Goal: Task Accomplishment & Management: Manage account settings

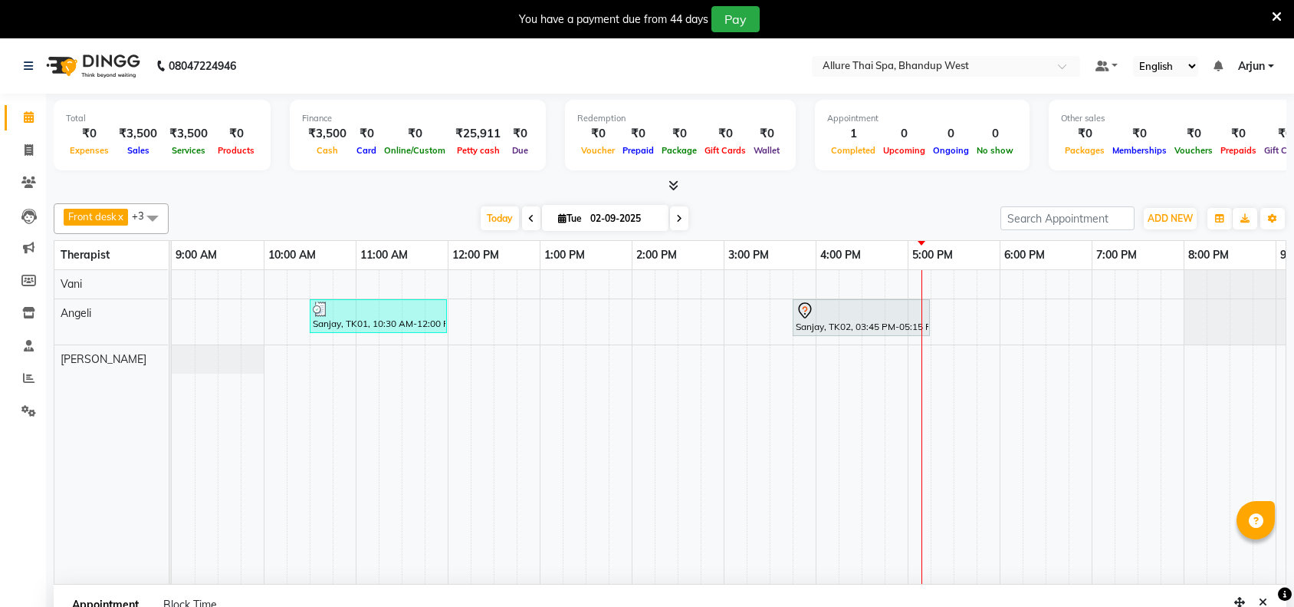
select select "84287"
select select "945"
select select "tentative"
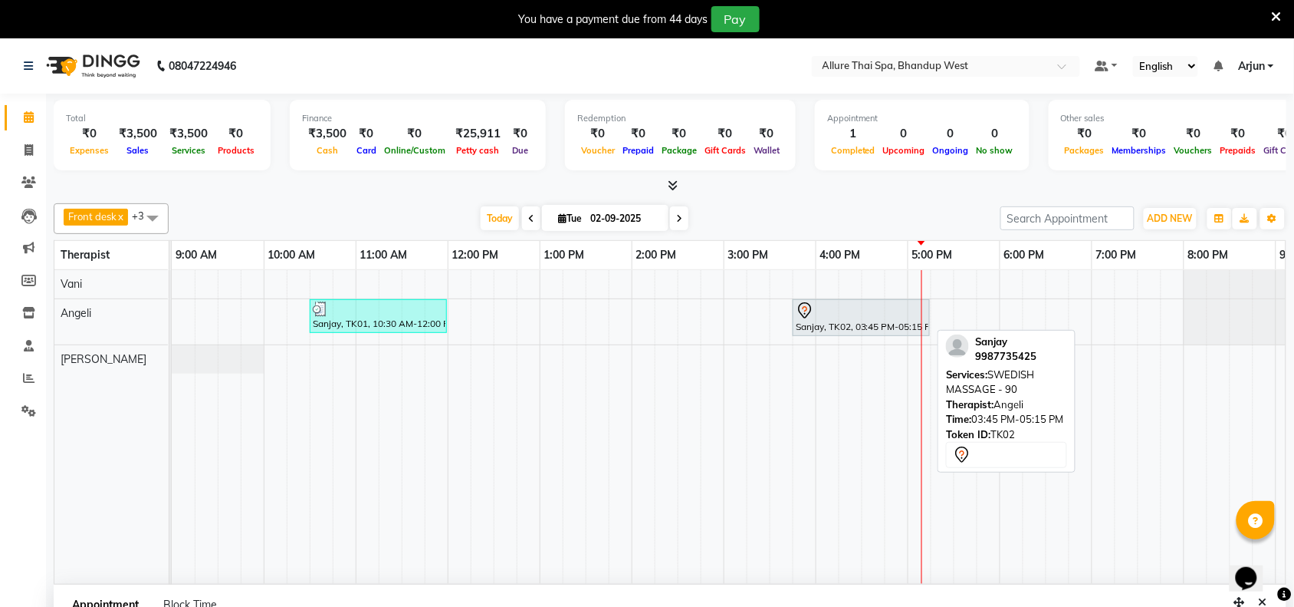
click at [837, 321] on div "Sanjay, TK02, 03:45 PM-05:15 PM, SWEDISH MASSAGE - 90" at bounding box center [861, 317] width 134 height 32
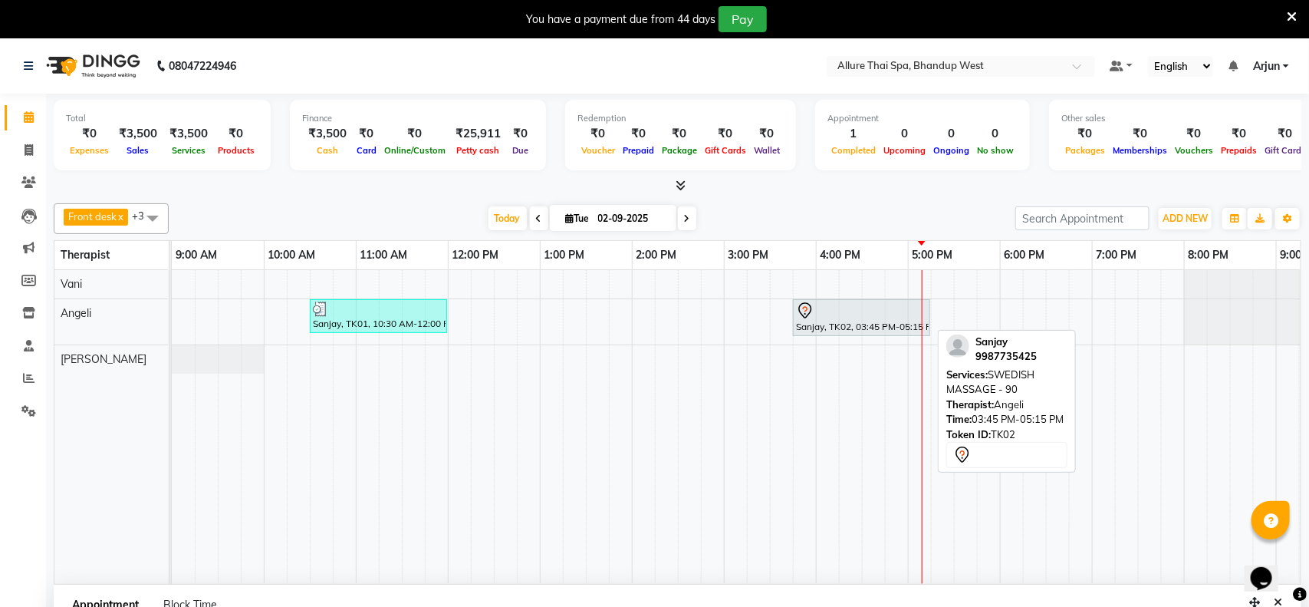
select select "7"
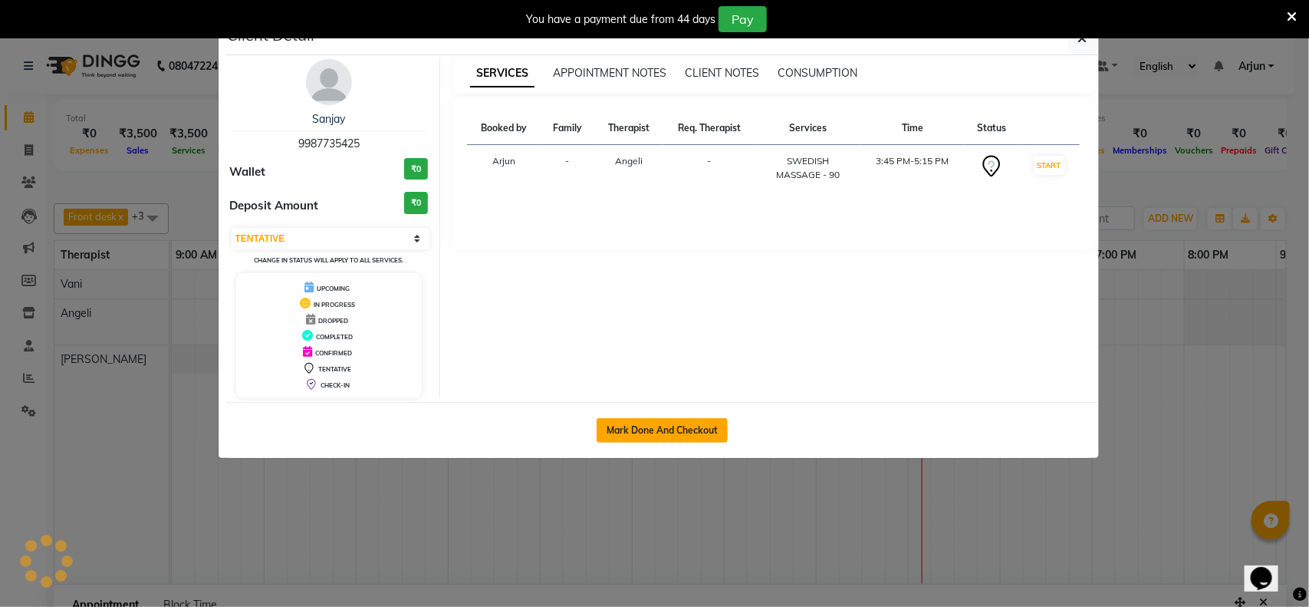
click at [679, 423] on button "Mark Done And Checkout" at bounding box center [662, 430] width 131 height 25
select select "service"
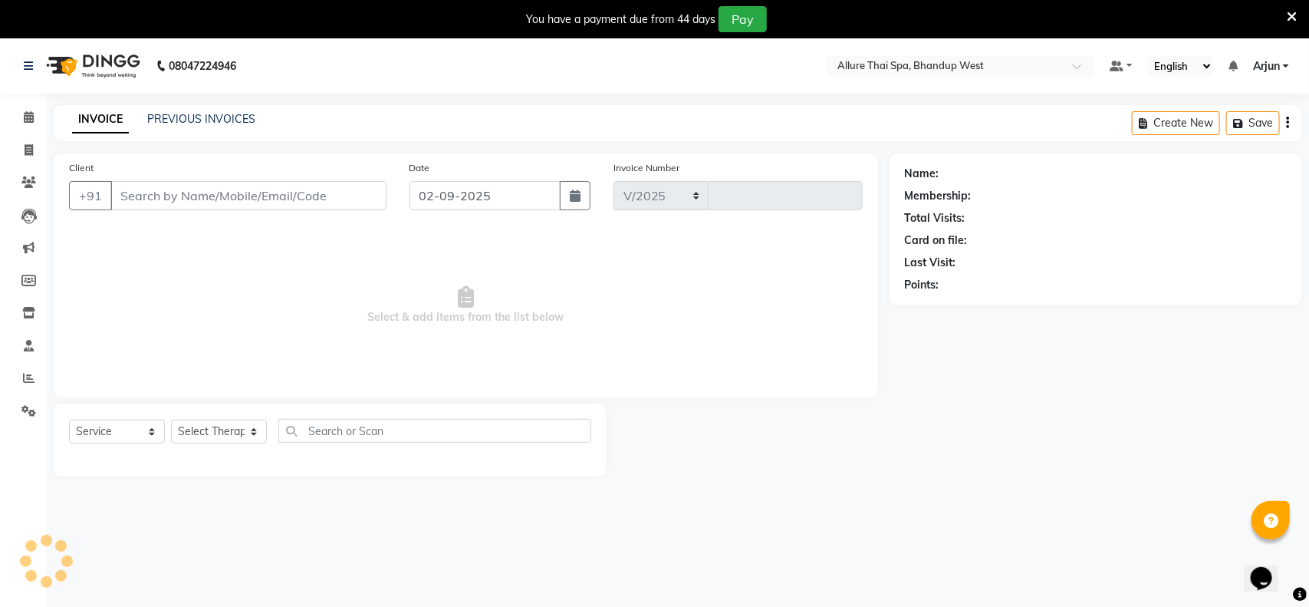
select select "8527"
type input "0283"
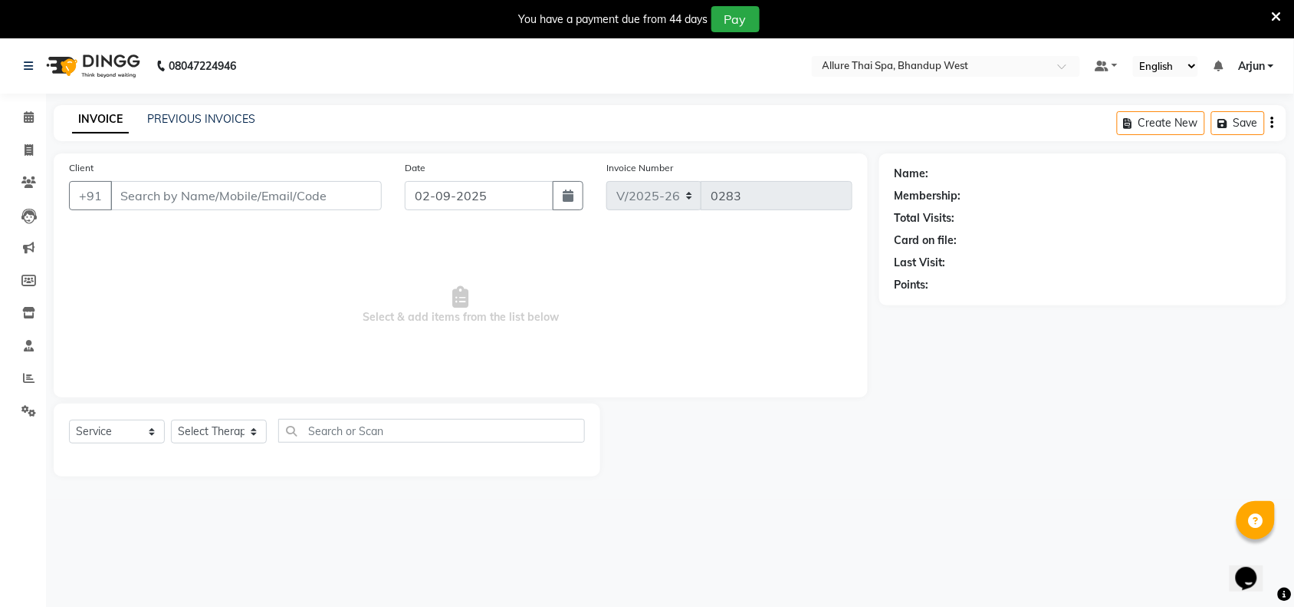
select select "package"
type input "9987735425"
select select "84287"
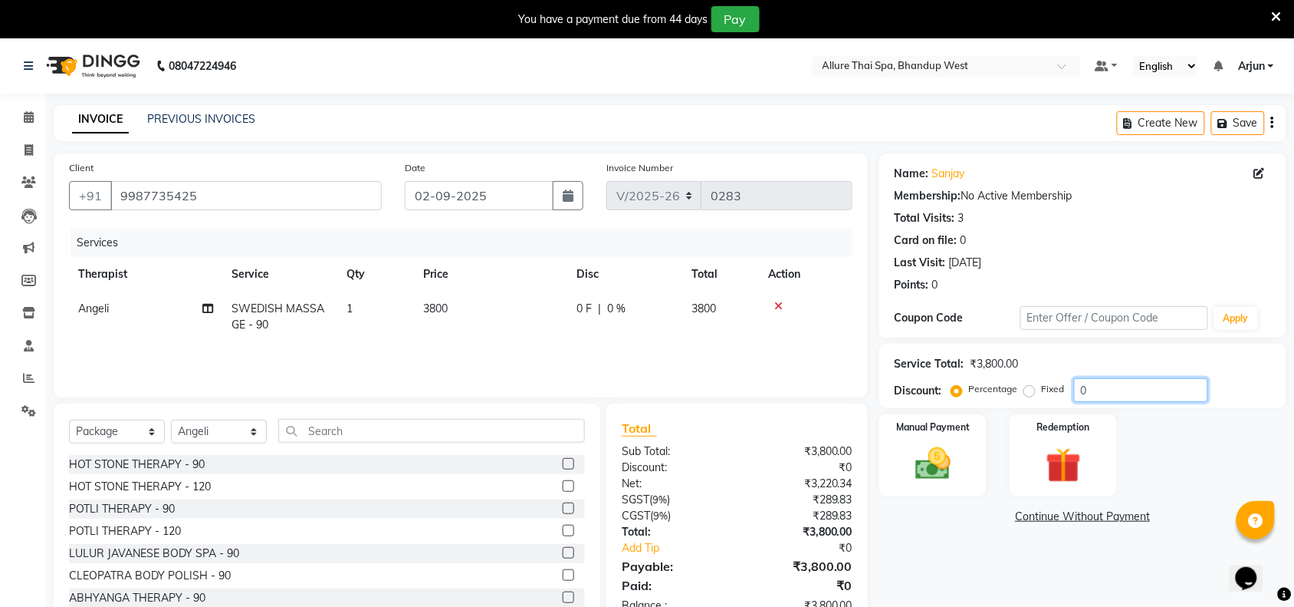
click at [1103, 387] on input "0" at bounding box center [1141, 390] width 134 height 24
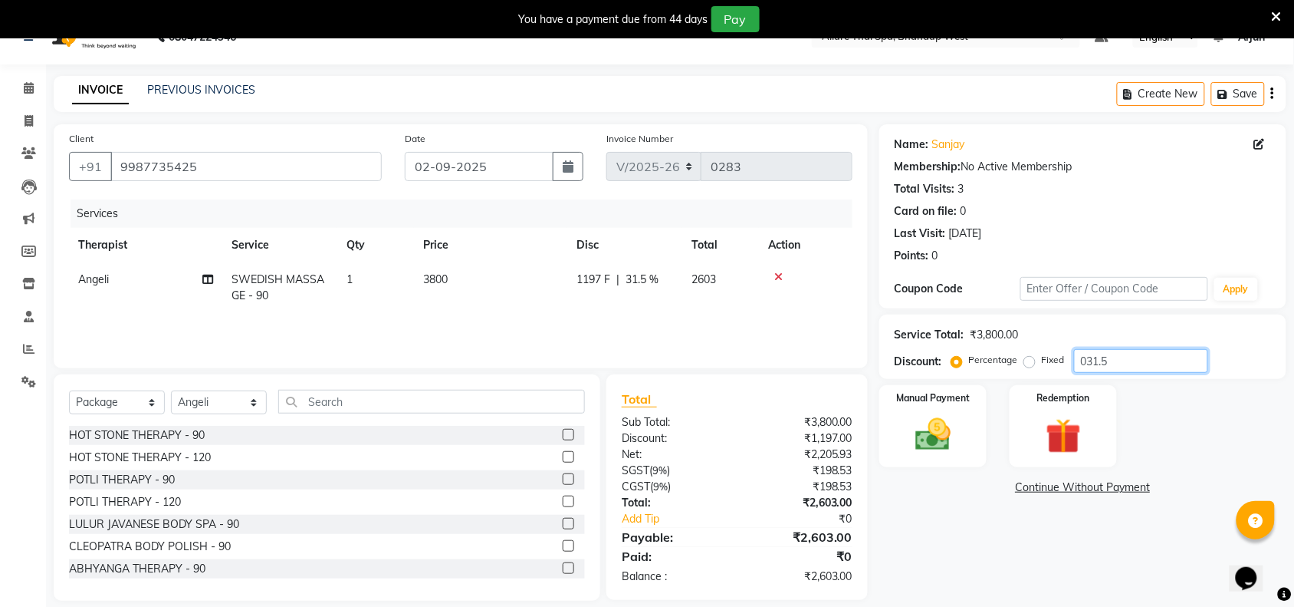
scroll to position [44, 0]
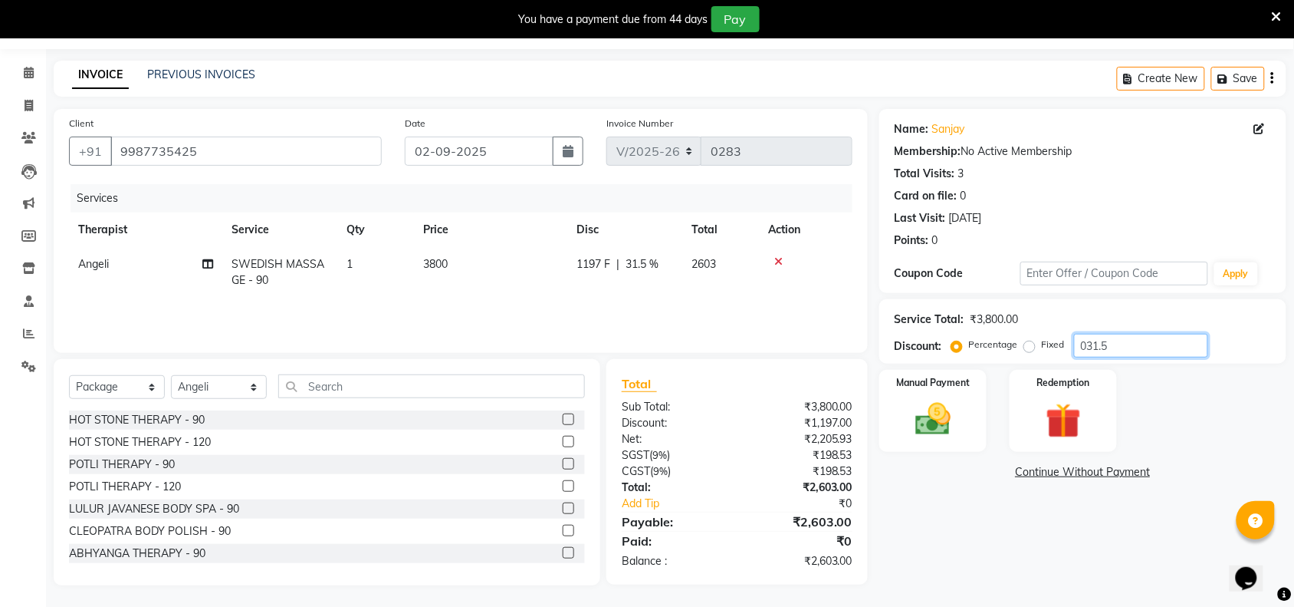
type input "031.5"
click at [1042, 342] on label "Fixed" at bounding box center [1053, 344] width 23 height 14
click at [1028, 342] on input "Fixed" at bounding box center [1033, 344] width 11 height 11
radio input "true"
click at [1118, 351] on input "031.5" at bounding box center [1141, 346] width 134 height 24
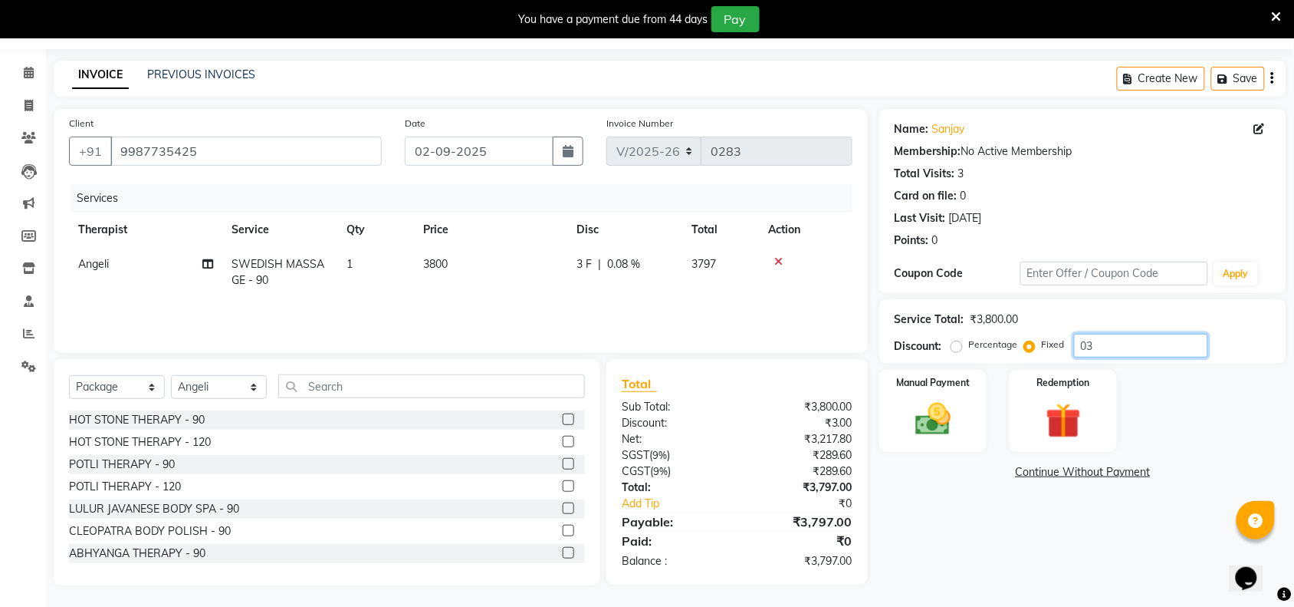
type input "0"
type input "1200"
click at [906, 419] on img at bounding box center [933, 419] width 60 height 42
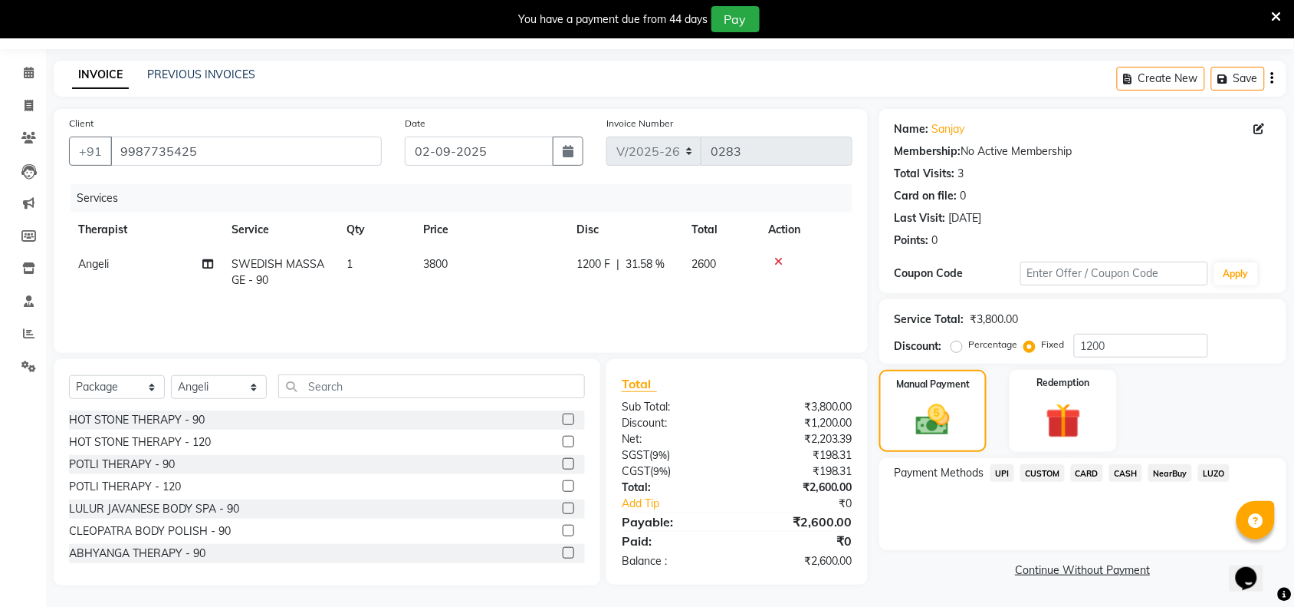
click at [1122, 476] on span "CASH" at bounding box center [1126, 473] width 33 height 18
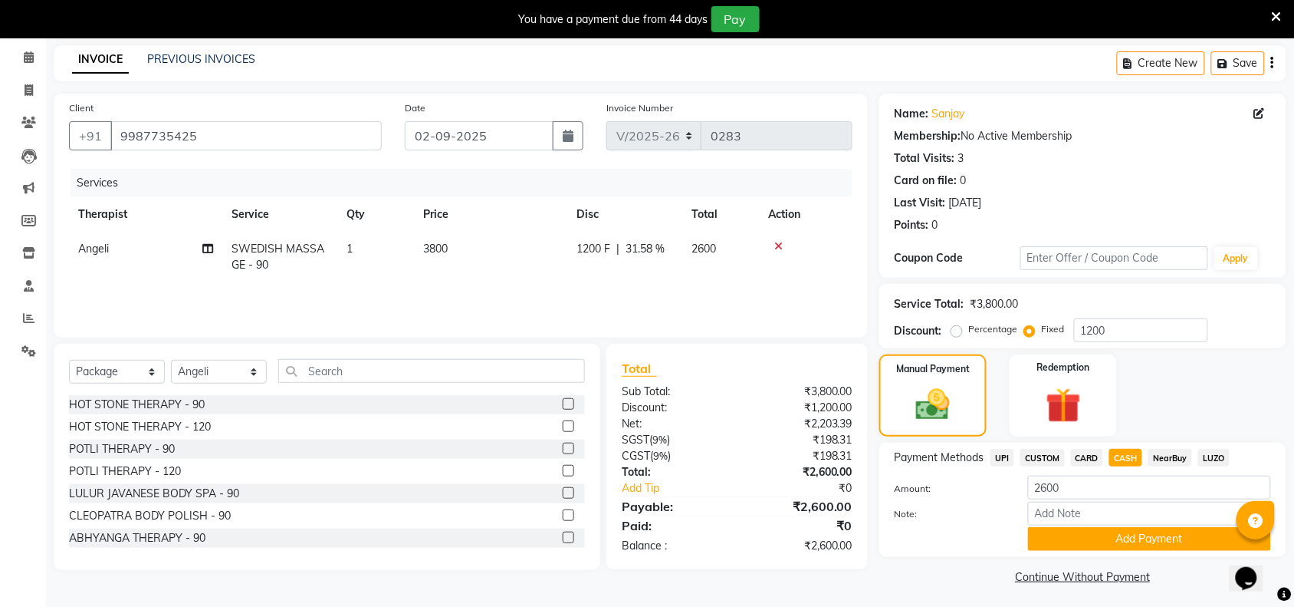
scroll to position [64, 0]
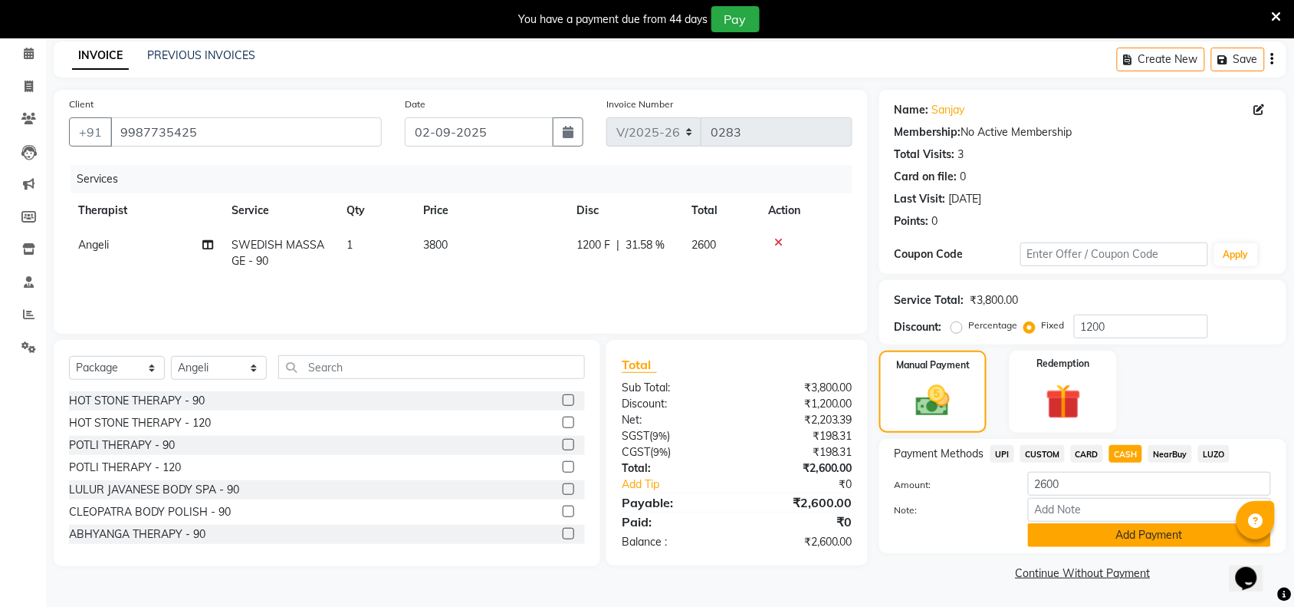
click at [1110, 534] on button "Add Payment" at bounding box center [1149, 535] width 243 height 24
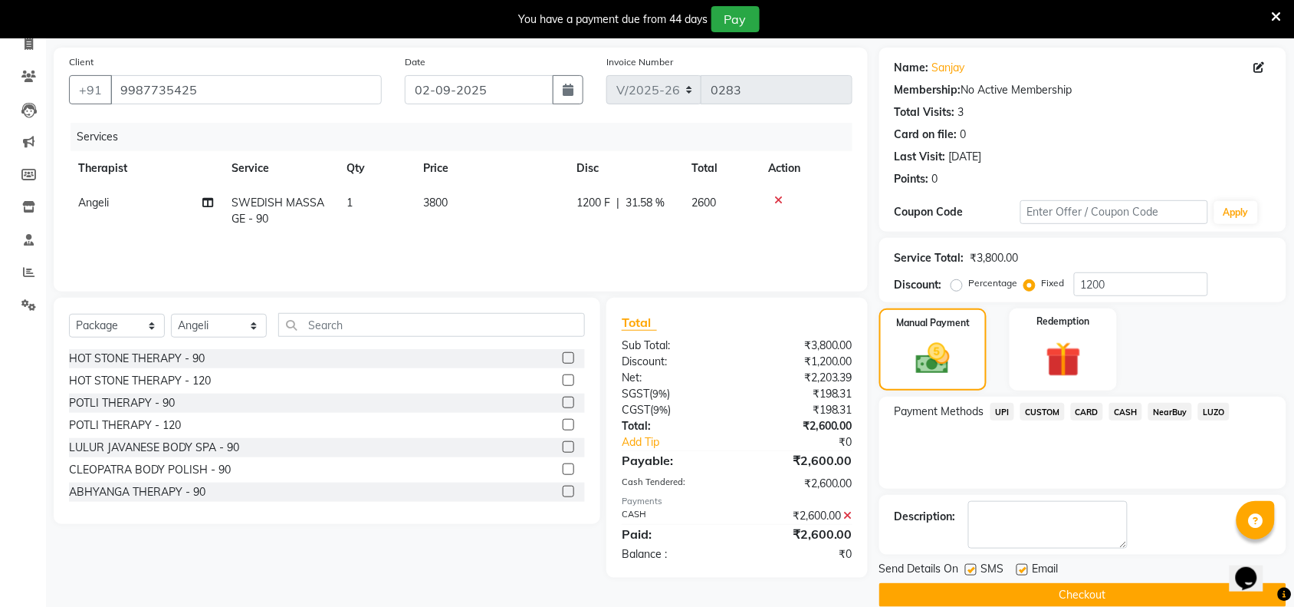
scroll to position [129, 0]
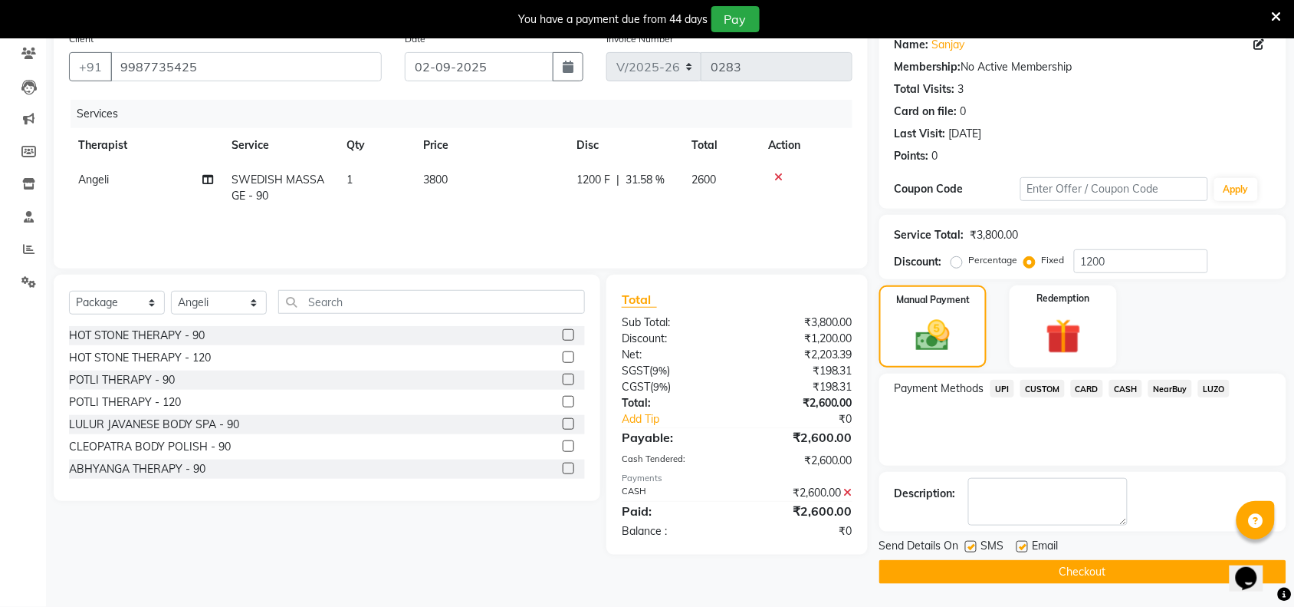
click at [968, 549] on label at bounding box center [971, 547] width 12 height 12
click at [968, 549] on input "checkbox" at bounding box center [970, 547] width 10 height 10
checkbox input "false"
click at [976, 564] on button "Checkout" at bounding box center [1083, 572] width 407 height 24
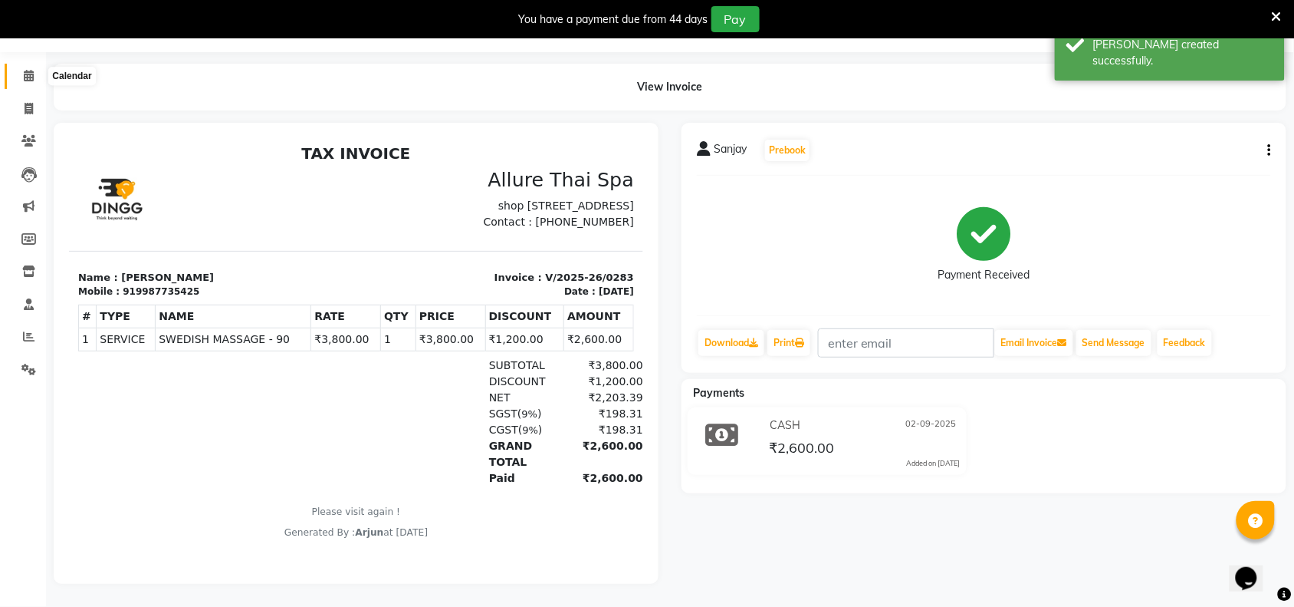
click at [19, 67] on span at bounding box center [28, 76] width 27 height 18
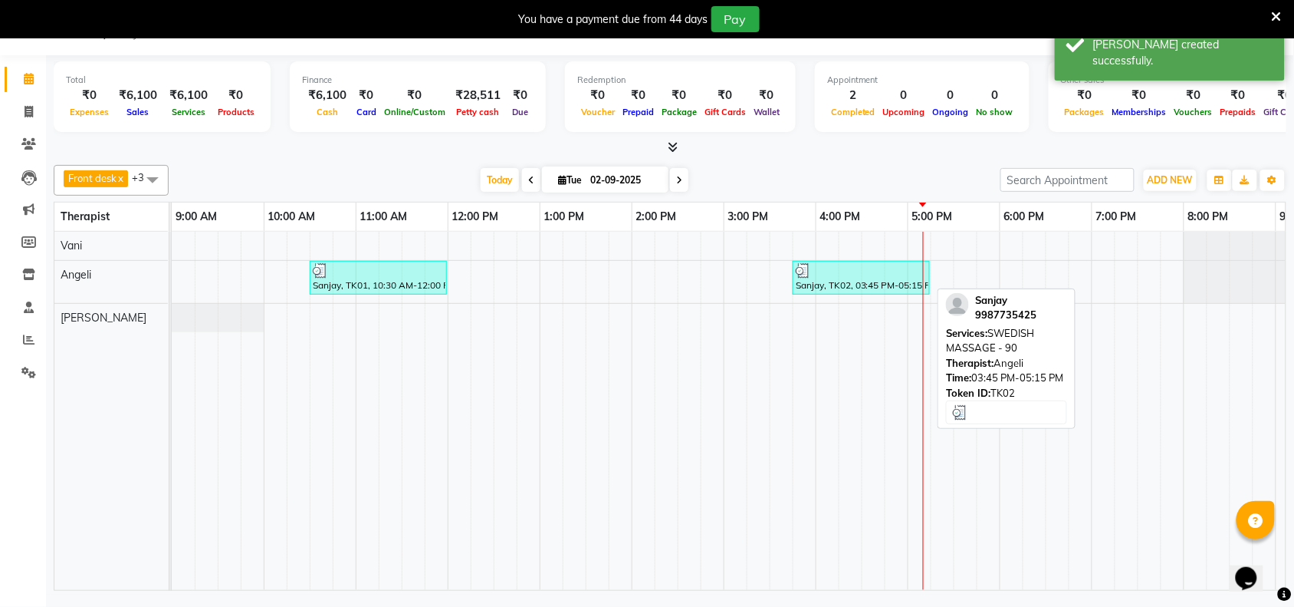
click at [875, 270] on div at bounding box center [861, 270] width 131 height 15
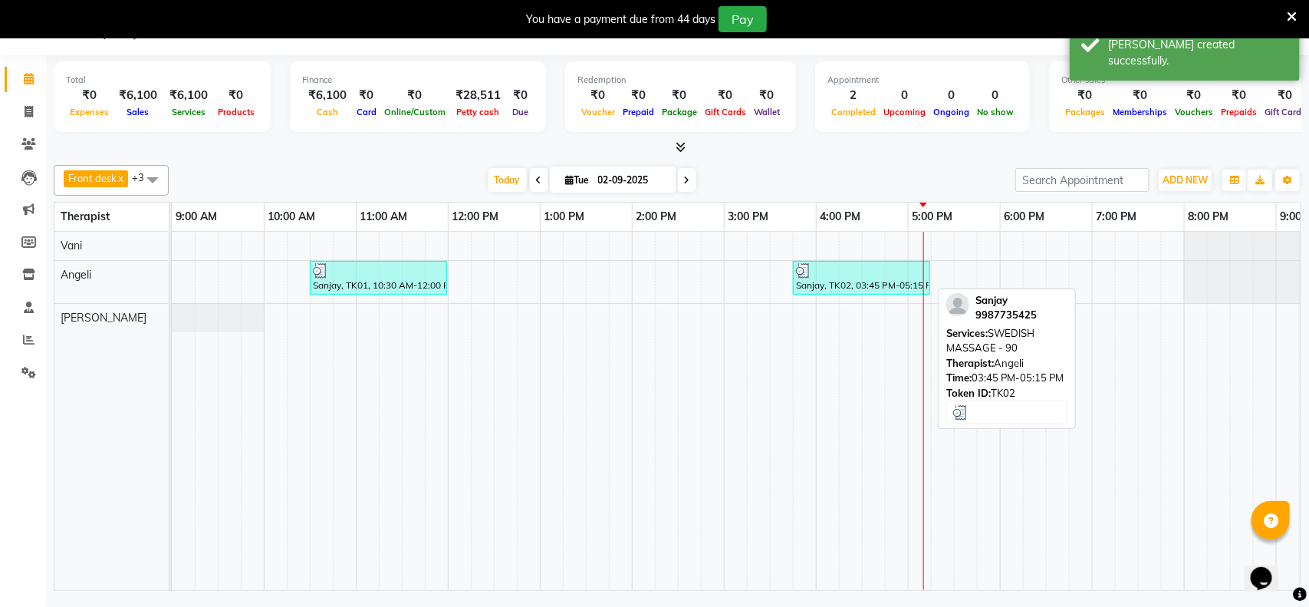
select select "3"
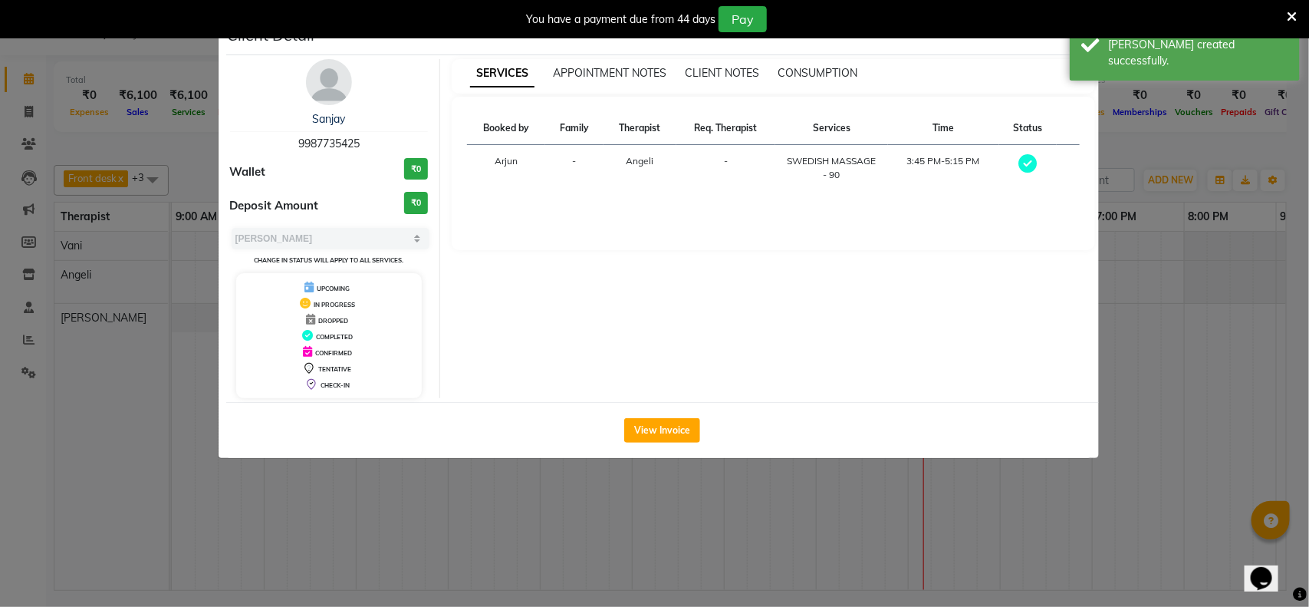
click at [1139, 324] on ngb-modal-window "Client Detail Sanjay 9987735425 Wallet ₹0 Deposit Amount ₹0 Select MARK DONE UP…" at bounding box center [654, 303] width 1309 height 607
